Goal: Task Accomplishment & Management: Use online tool/utility

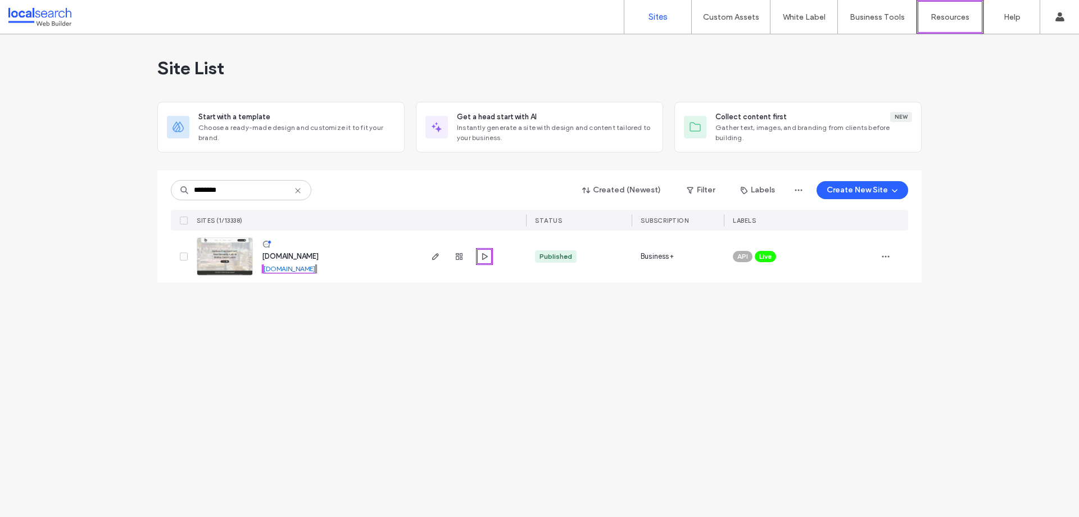
type input "********"
click at [316, 255] on span "[DOMAIN_NAME]" at bounding box center [290, 256] width 57 height 8
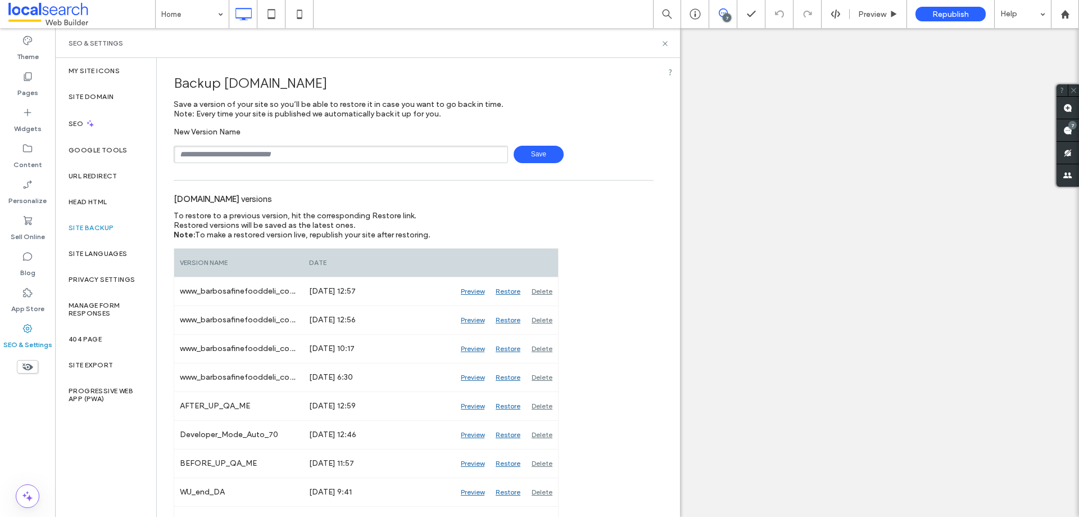
click at [321, 153] on input "text" at bounding box center [341, 154] width 335 height 17
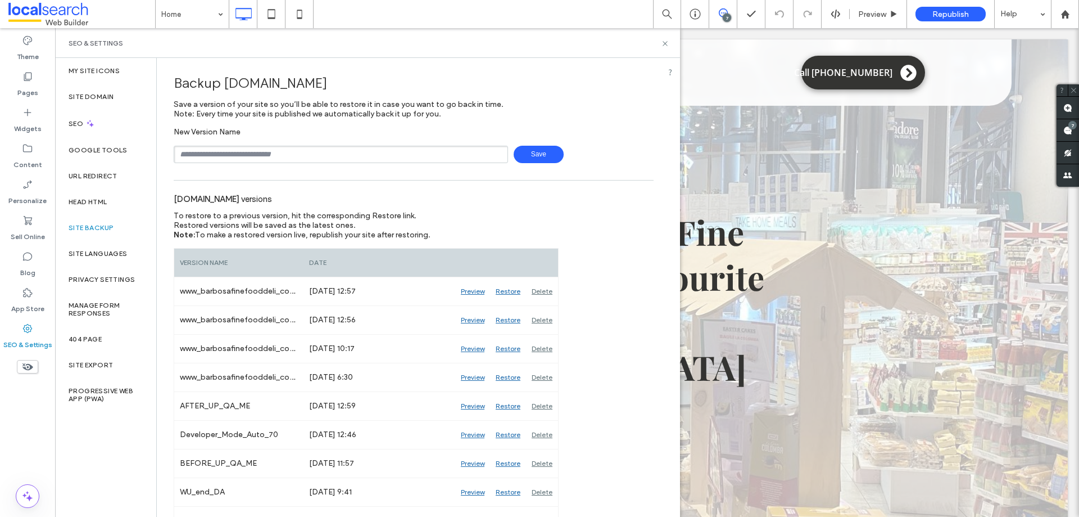
type input "**********"
click at [521, 156] on span "Save" at bounding box center [539, 154] width 50 height 17
click at [666, 45] on icon at bounding box center [665, 43] width 8 height 8
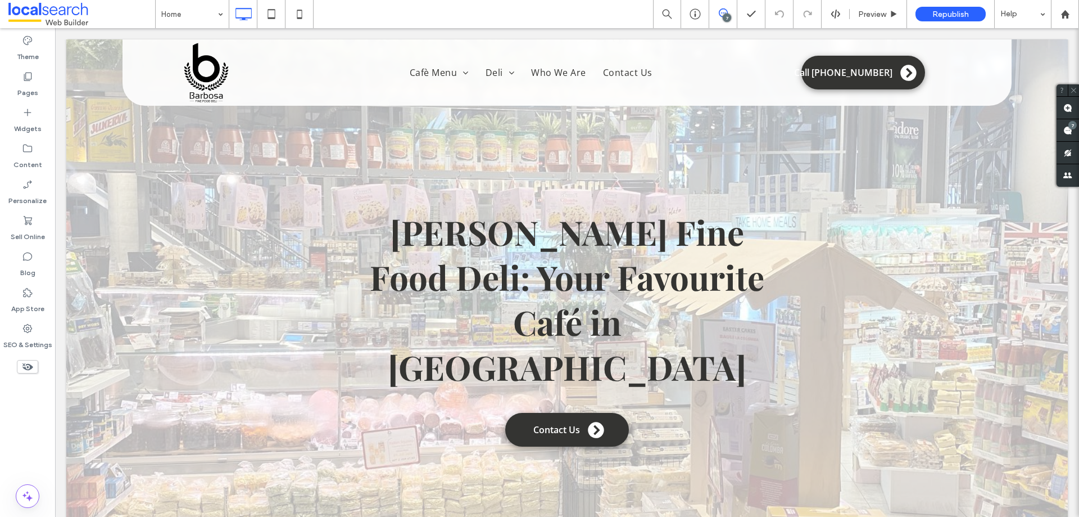
click at [733, 15] on span at bounding box center [724, 12] width 28 height 9
click at [712, 7] on div "7" at bounding box center [724, 14] width 28 height 28
click at [721, 15] on icon at bounding box center [723, 12] width 9 height 9
click at [1061, 125] on span at bounding box center [1068, 130] width 22 height 22
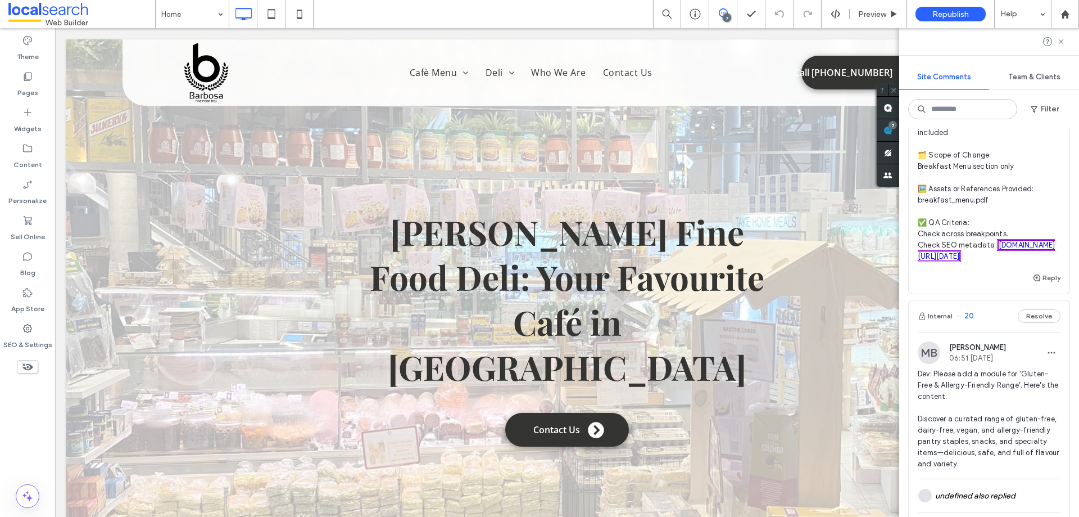
scroll to position [1296, 0]
click at [1019, 263] on span "🧾 Instruction Summary: Update the Breakfast Menu section to match the uploaded …" at bounding box center [989, 133] width 143 height 259
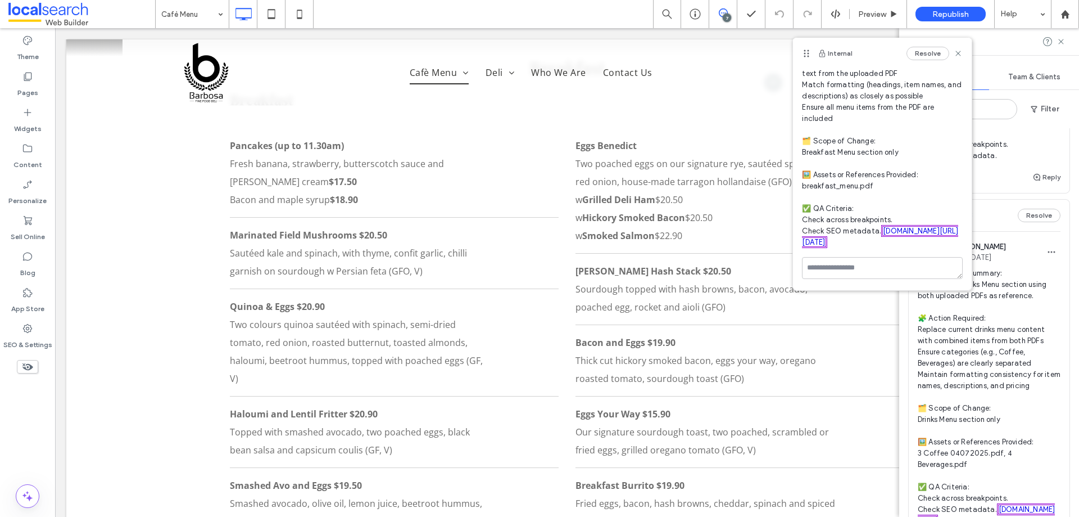
scroll to position [238, 0]
